Goal: Information Seeking & Learning: Learn about a topic

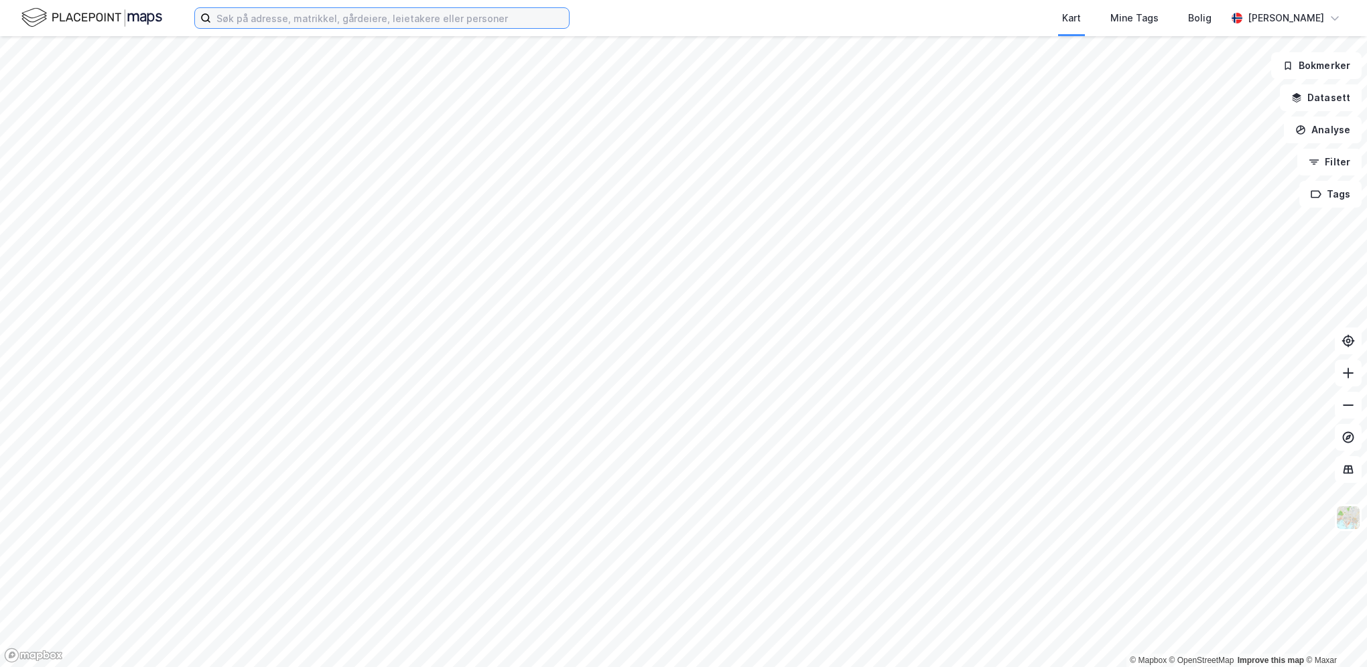
click at [314, 19] on input at bounding box center [390, 18] width 358 height 20
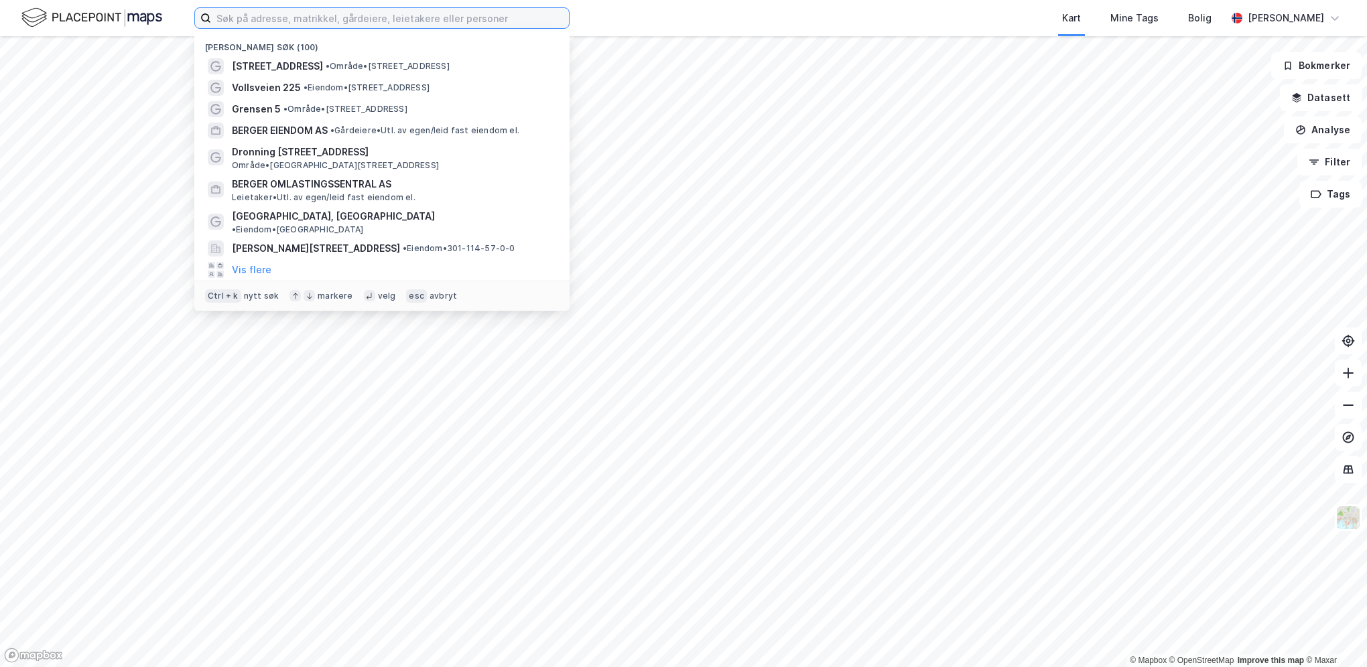
paste input "• [PERSON_NAME] Hauges vei 1"
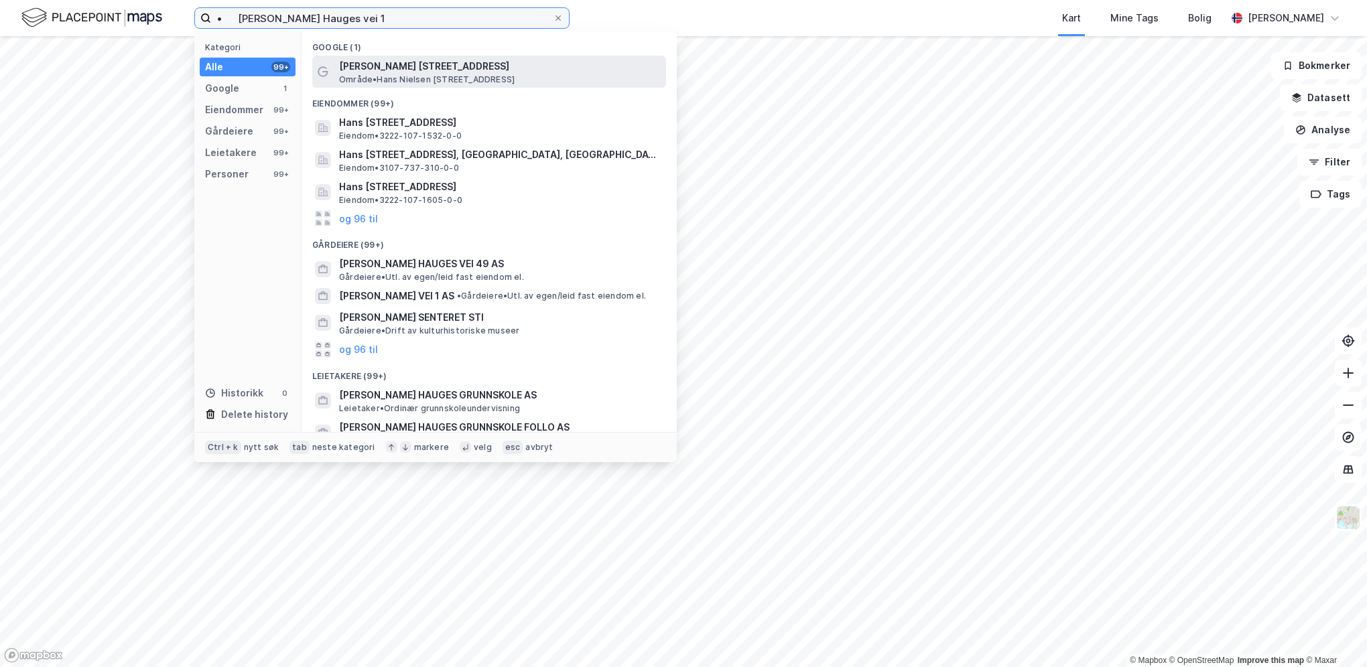
type input "• [PERSON_NAME] Hauges vei 1"
click at [411, 68] on span "[PERSON_NAME] [STREET_ADDRESS]" at bounding box center [500, 66] width 322 height 16
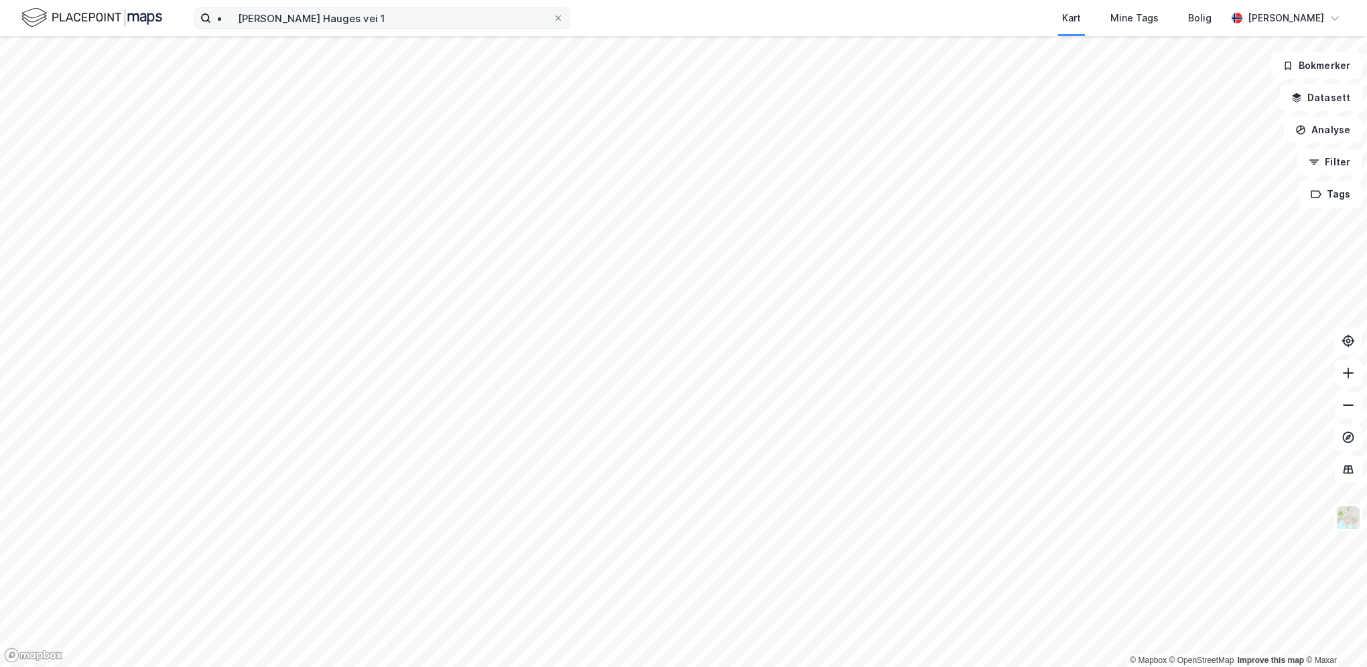
click at [204, 17] on icon at bounding box center [205, 18] width 11 height 11
click at [211, 17] on input "• [PERSON_NAME] Hauges vei 1" at bounding box center [382, 18] width 342 height 20
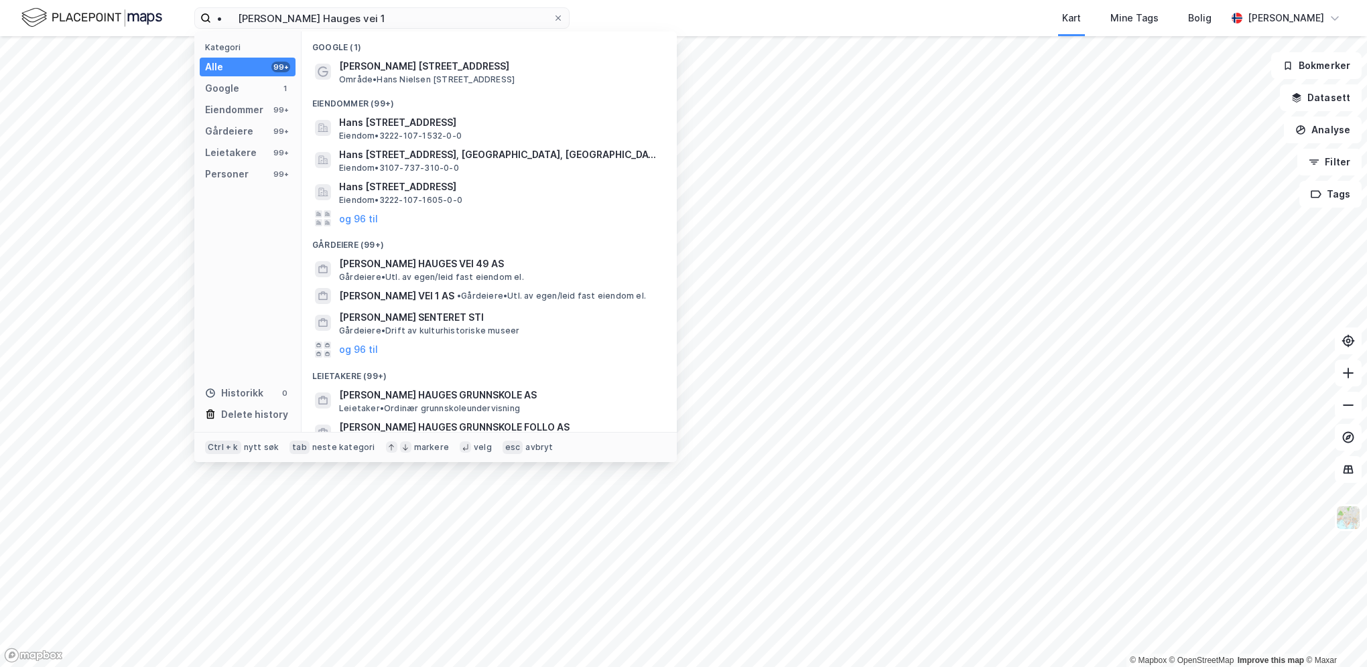
click at [401, 448] on icon at bounding box center [405, 448] width 8 height 8
click at [377, 68] on span "[PERSON_NAME] [STREET_ADDRESS]" at bounding box center [500, 66] width 322 height 16
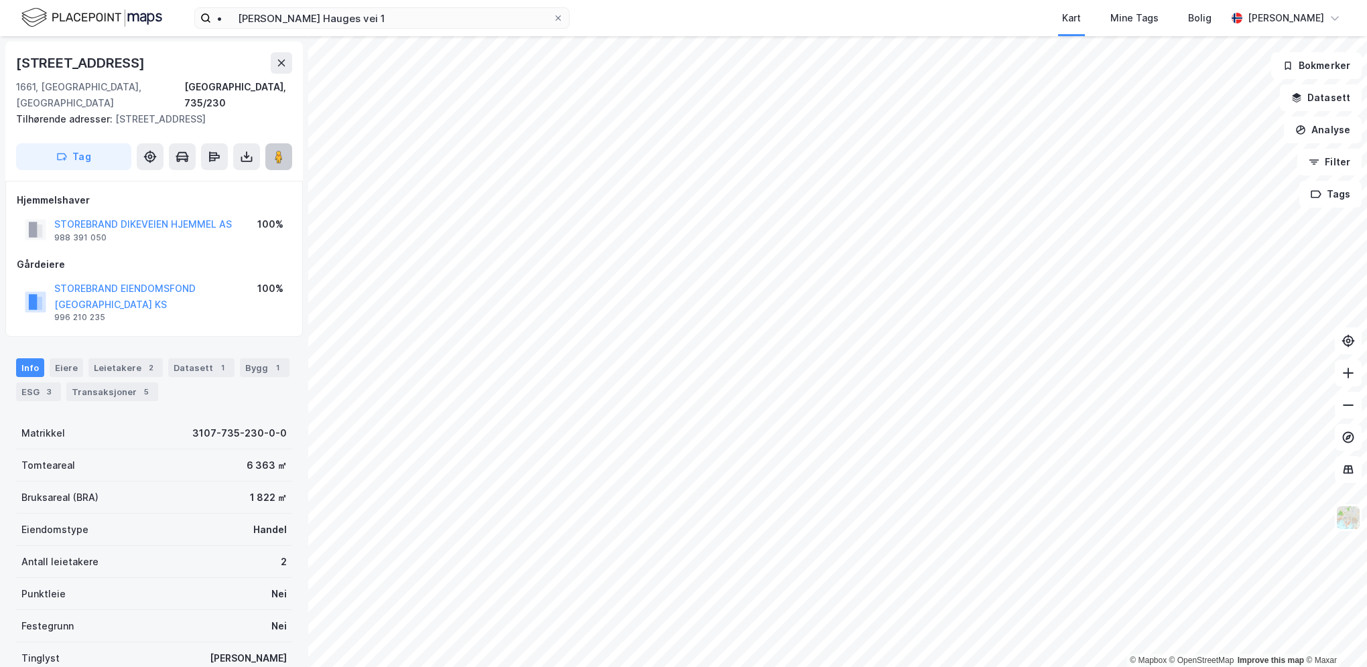
click at [277, 150] on image at bounding box center [279, 156] width 8 height 13
